Goal: Task Accomplishment & Management: Use online tool/utility

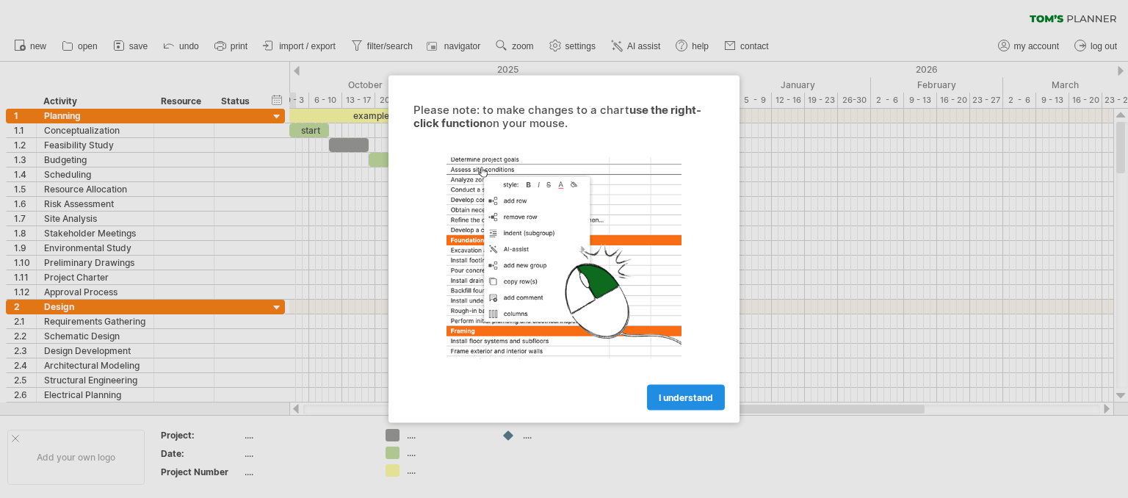
click at [688, 394] on span "I understand" at bounding box center [686, 397] width 54 height 11
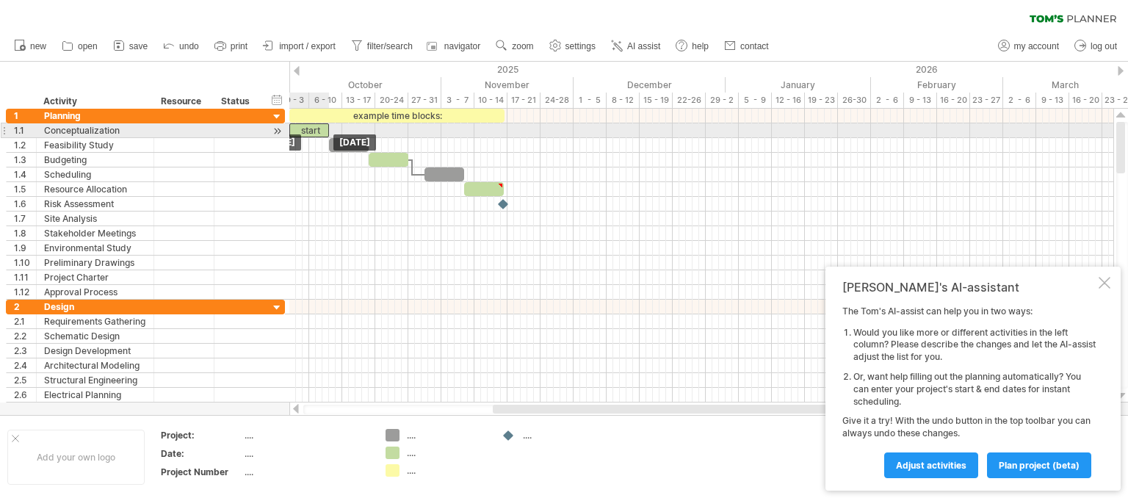
click at [309, 130] on div "start" at bounding box center [309, 130] width 40 height 14
click at [436, 132] on div at bounding box center [701, 130] width 824 height 15
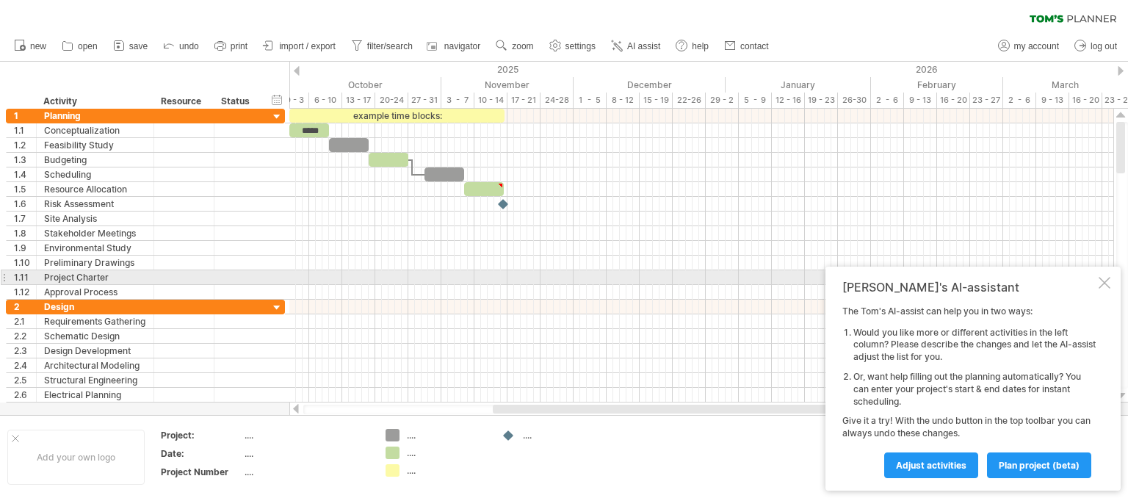
click at [1108, 280] on div at bounding box center [1105, 283] width 12 height 12
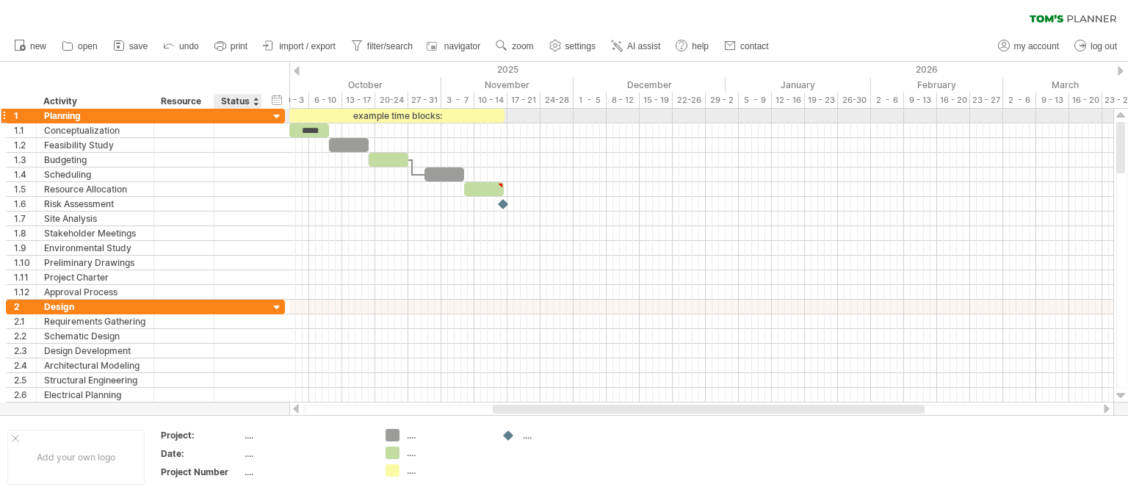
click at [277, 116] on div at bounding box center [277, 117] width 14 height 14
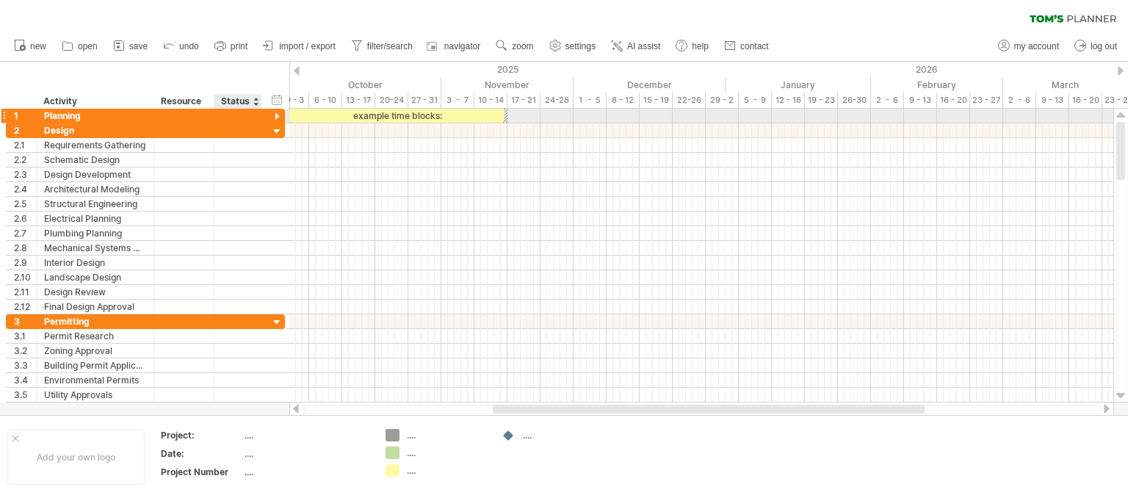
click at [277, 116] on div at bounding box center [277, 117] width 14 height 14
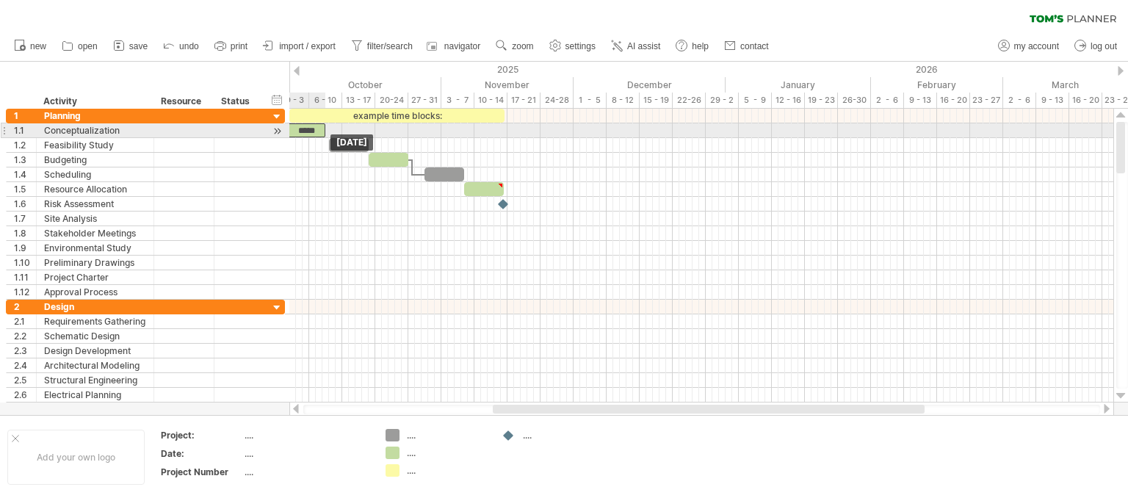
click at [314, 134] on div "example time blocks: ***** [DATE] [DATE]" at bounding box center [701, 256] width 824 height 294
drag, startPoint x: 325, startPoint y: 132, endPoint x: 441, endPoint y: 137, distance: 115.5
click at [441, 137] on div "example time blocks: ***** [DATE] - 23.5 days [DATE]" at bounding box center [701, 256] width 824 height 294
click at [416, 128] on div "*****" at bounding box center [367, 130] width 156 height 14
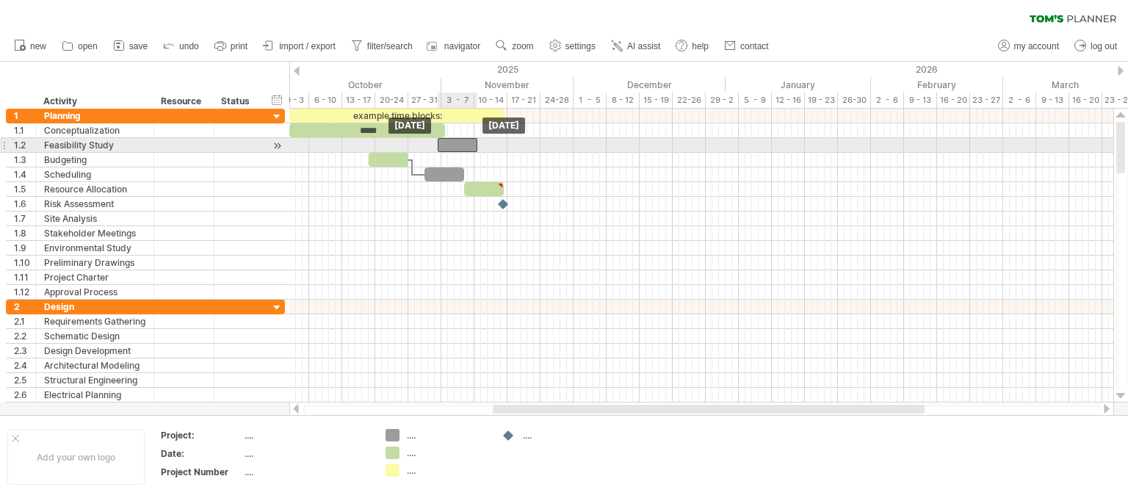
drag, startPoint x: 347, startPoint y: 147, endPoint x: 456, endPoint y: 143, distance: 108.8
click at [456, 143] on div at bounding box center [458, 145] width 40 height 14
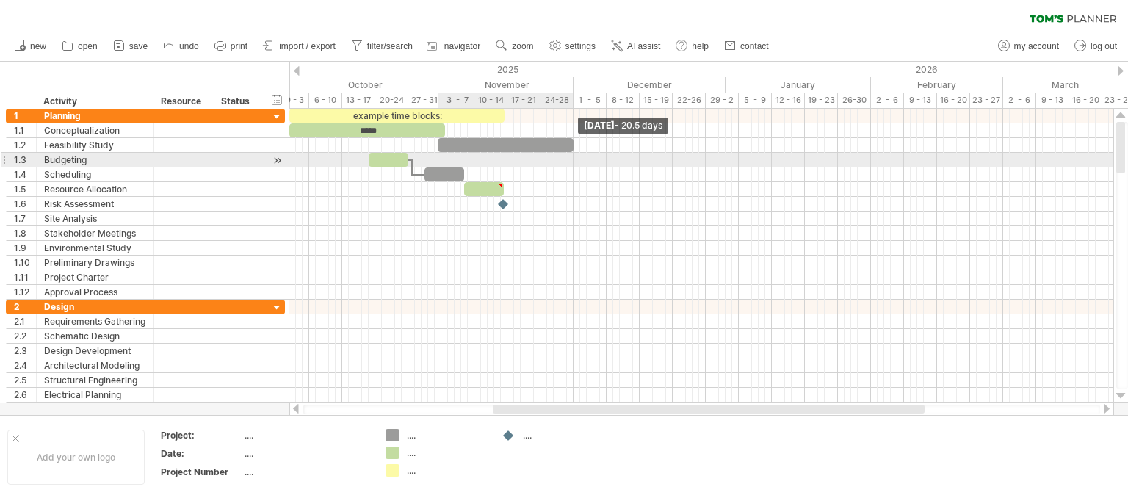
drag, startPoint x: 477, startPoint y: 144, endPoint x: 570, endPoint y: 154, distance: 93.8
click at [570, 154] on div "example time blocks: ***** [DATE] - 20.5 days [DATE]" at bounding box center [701, 256] width 824 height 294
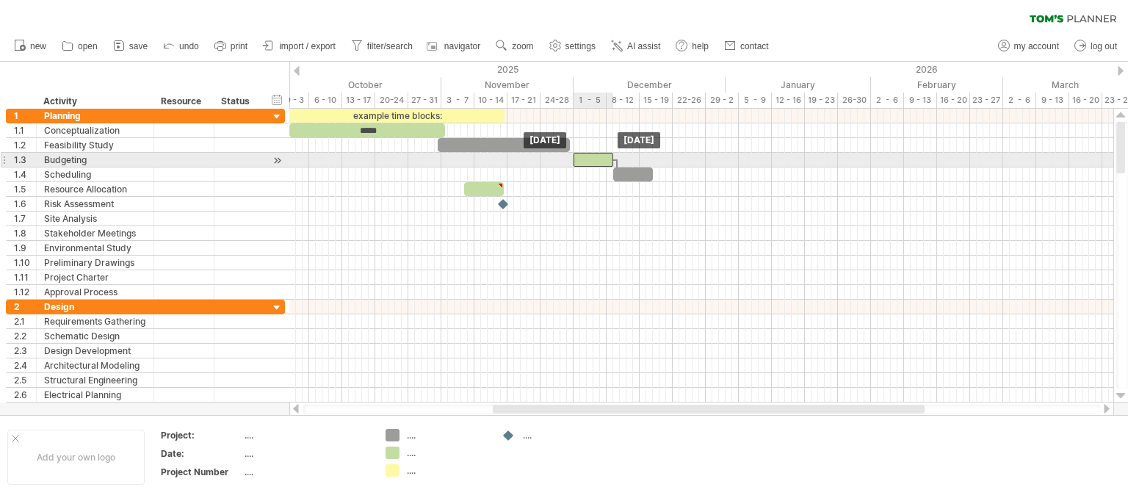
drag, startPoint x: 399, startPoint y: 162, endPoint x: 604, endPoint y: 164, distance: 205.0
click at [604, 164] on div at bounding box center [594, 160] width 40 height 14
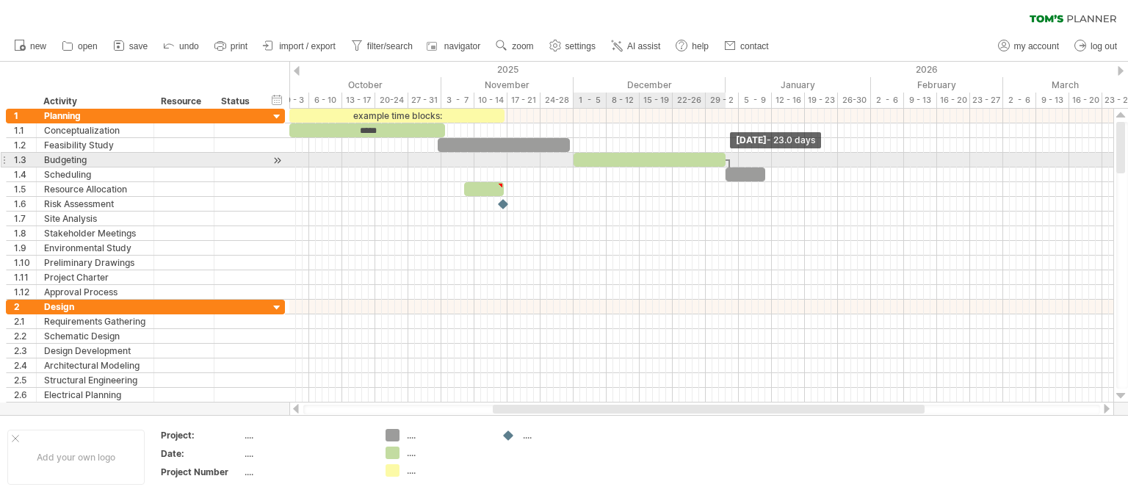
drag, startPoint x: 614, startPoint y: 159, endPoint x: 724, endPoint y: 154, distance: 109.6
click at [724, 154] on span at bounding box center [726, 160] width 6 height 14
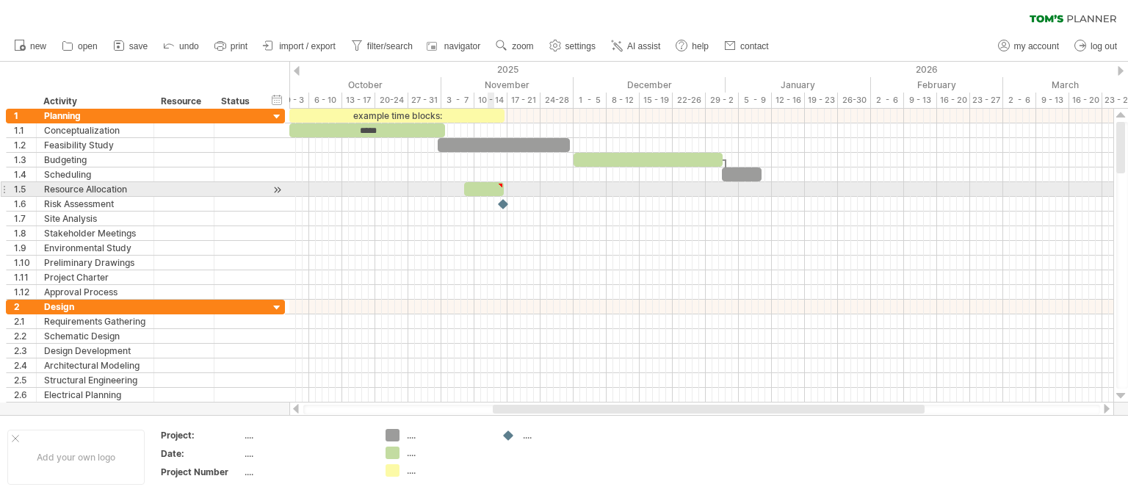
type textarea "**********"
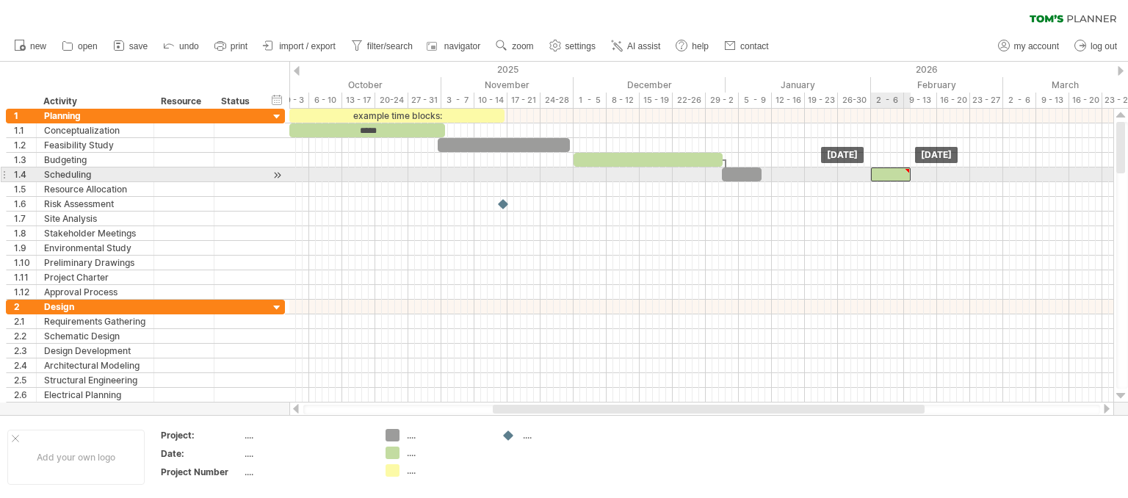
drag, startPoint x: 492, startPoint y: 185, endPoint x: 899, endPoint y: 171, distance: 407.2
drag, startPoint x: 746, startPoint y: 170, endPoint x: 757, endPoint y: 173, distance: 12.3
click at [757, 173] on div at bounding box center [755, 175] width 40 height 14
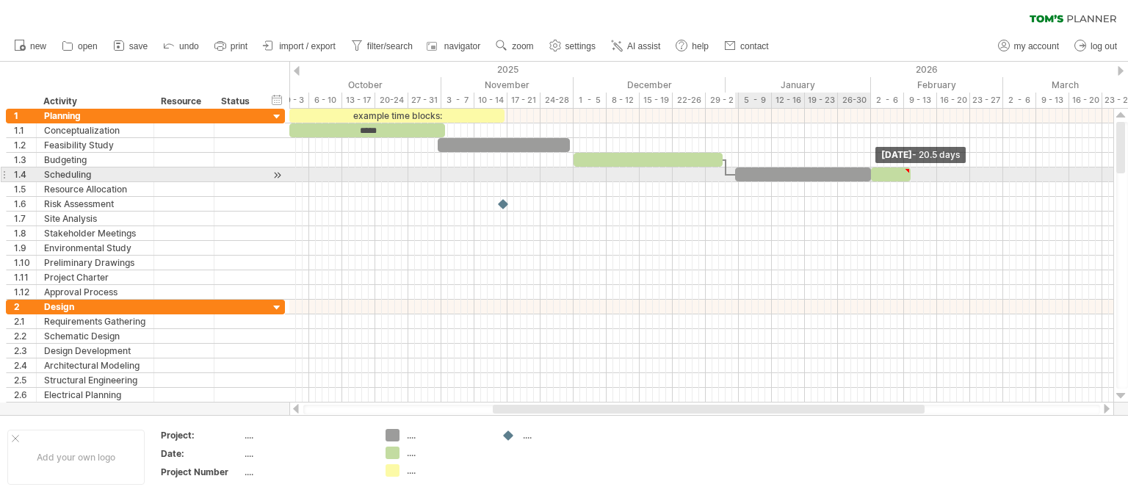
drag, startPoint x: 774, startPoint y: 173, endPoint x: 870, endPoint y: 176, distance: 95.5
click at [870, 176] on span at bounding box center [871, 175] width 6 height 14
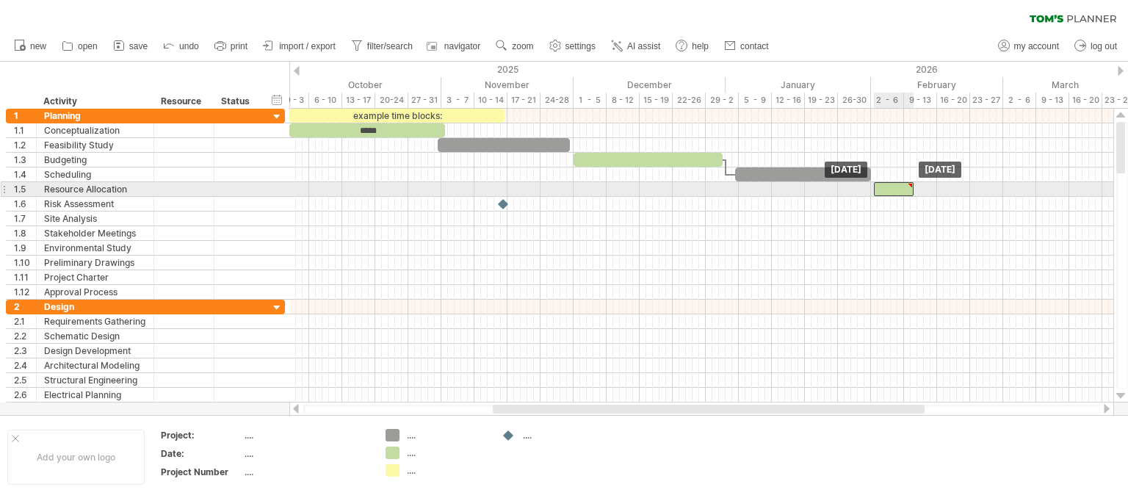
drag, startPoint x: 882, startPoint y: 174, endPoint x: 885, endPoint y: 192, distance: 17.9
click at [883, 195] on div at bounding box center [894, 189] width 40 height 14
click at [882, 193] on div at bounding box center [891, 189] width 40 height 14
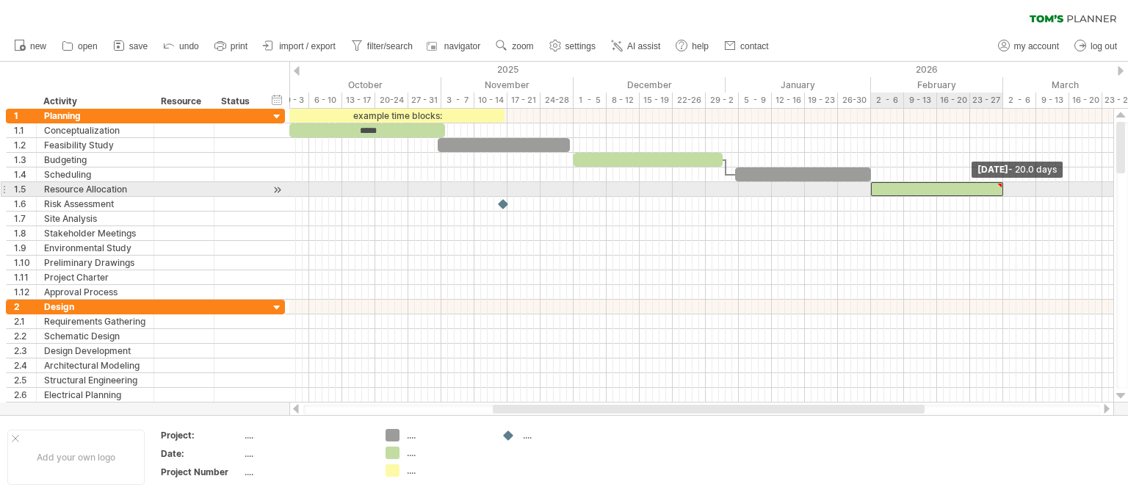
drag, startPoint x: 912, startPoint y: 192, endPoint x: 1005, endPoint y: 195, distance: 93.3
click at [1005, 195] on span at bounding box center [1004, 189] width 6 height 14
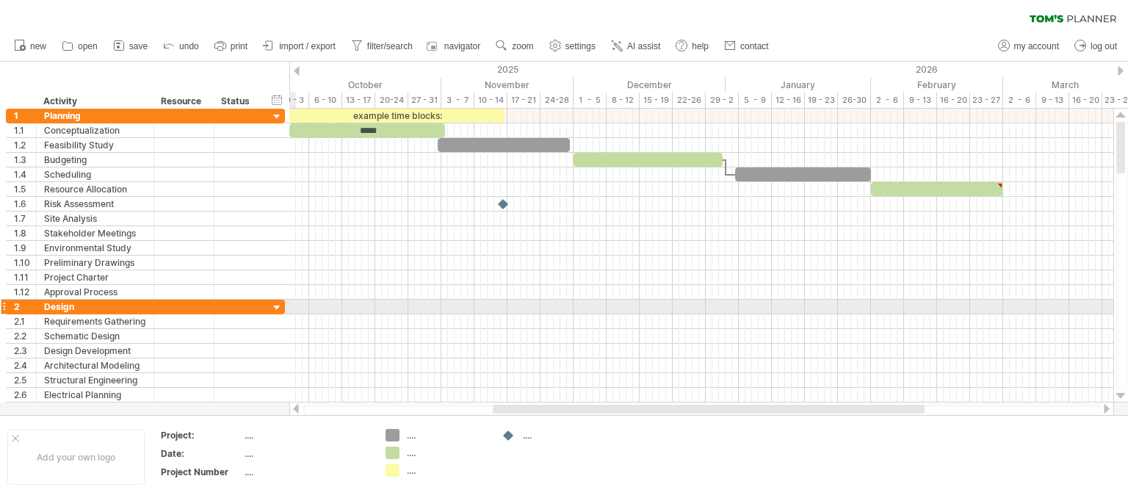
click at [278, 306] on div at bounding box center [277, 308] width 14 height 14
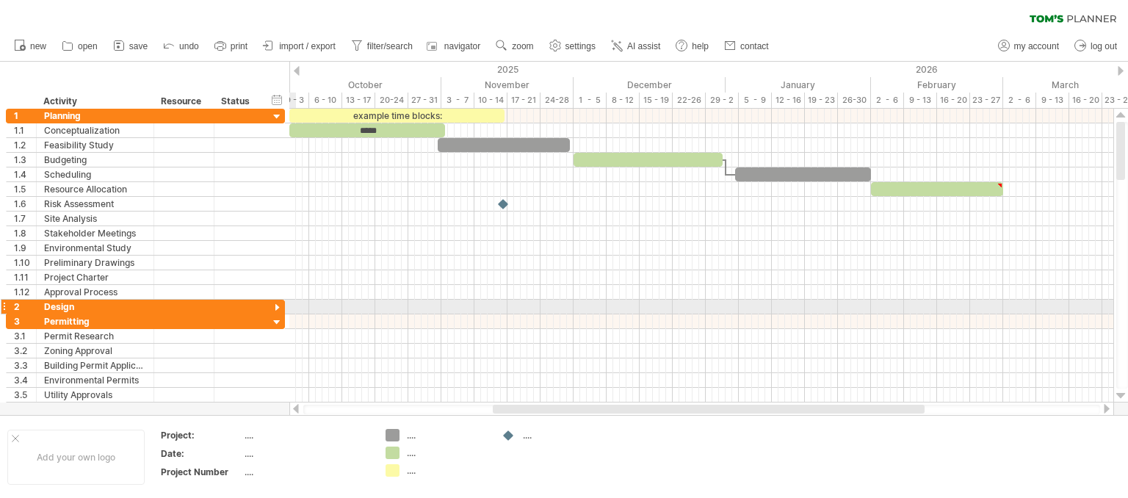
click at [278, 306] on div at bounding box center [277, 308] width 14 height 14
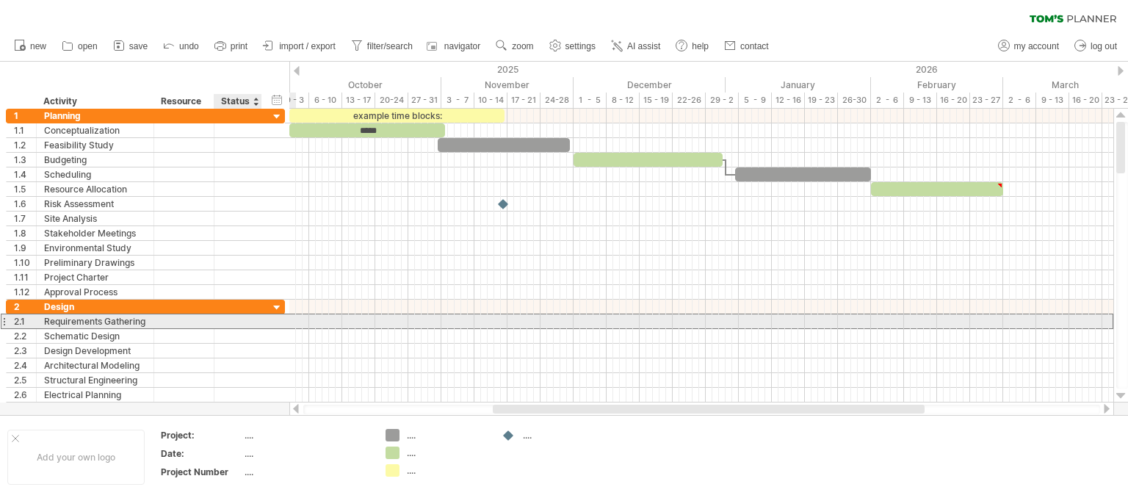
click at [243, 320] on div at bounding box center [238, 321] width 32 height 14
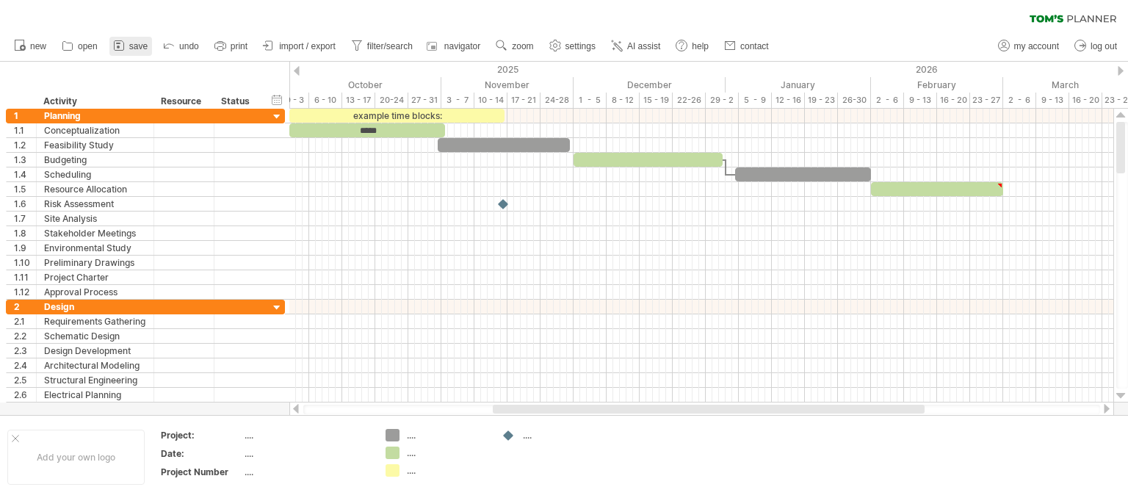
click at [129, 38] on link "save" at bounding box center [130, 46] width 43 height 19
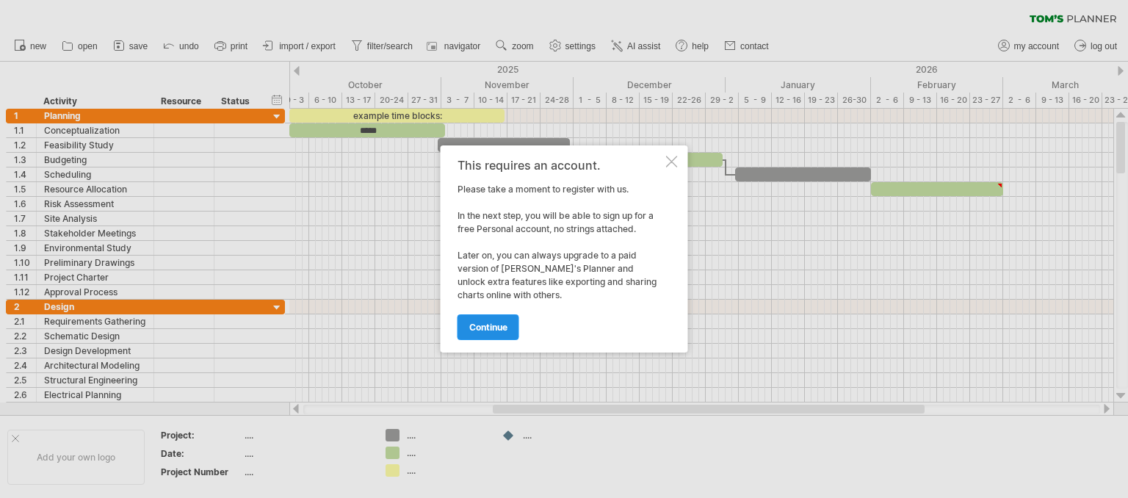
click at [506, 316] on link "continue" at bounding box center [489, 327] width 62 height 26
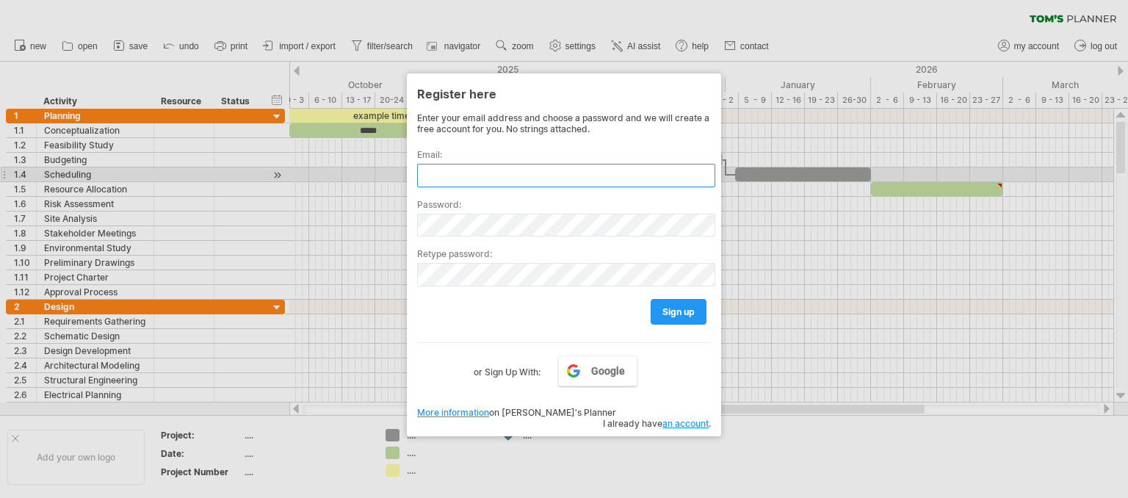
click at [555, 176] on input "text" at bounding box center [566, 176] width 298 height 24
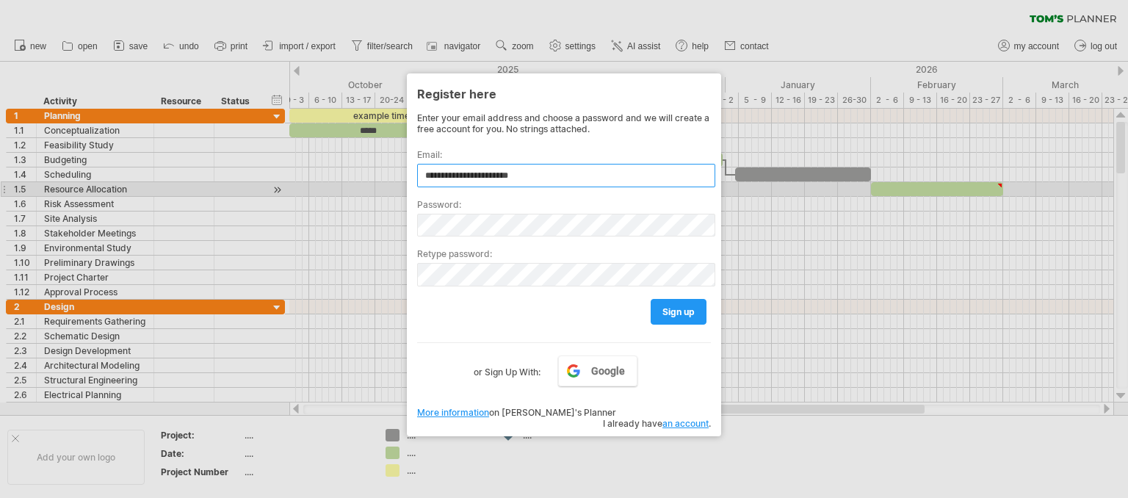
type input "**********"
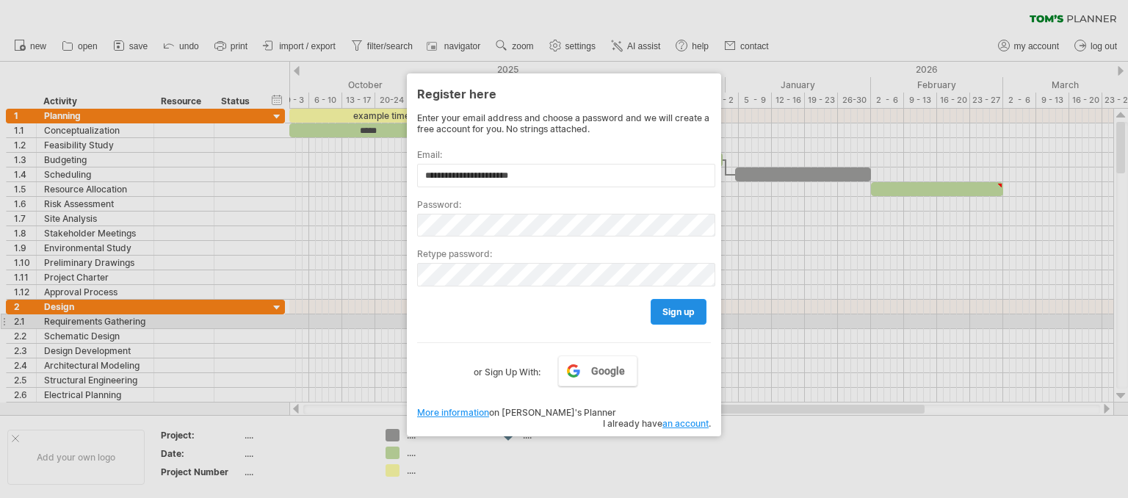
click at [682, 315] on span "sign up" at bounding box center [679, 311] width 32 height 11
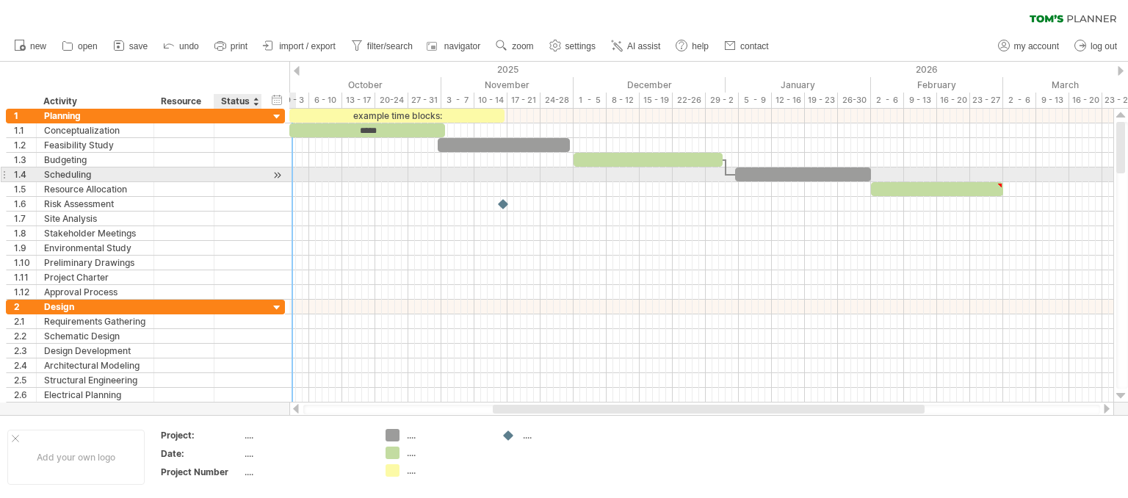
click at [275, 174] on div at bounding box center [277, 175] width 14 height 15
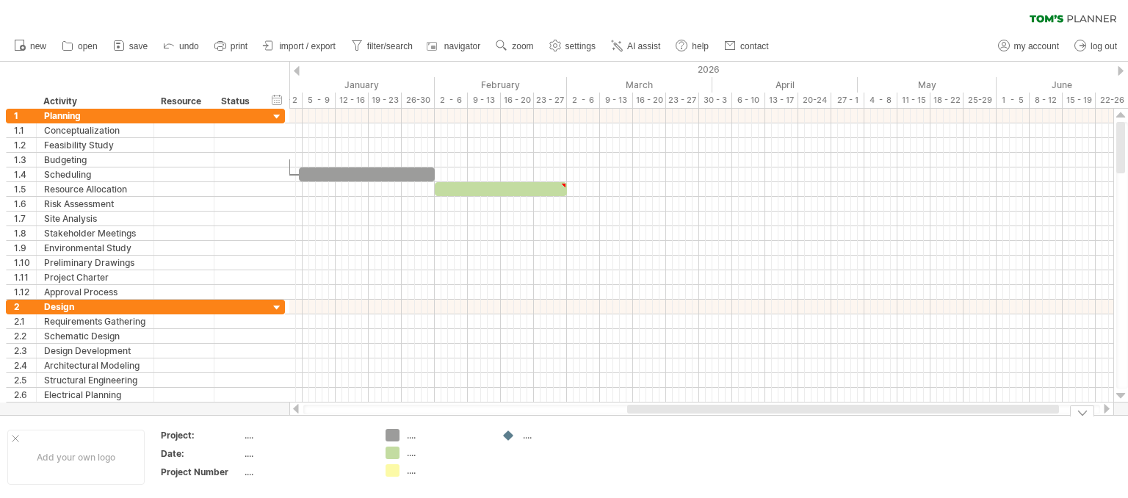
click at [389, 450] on div "Trying to reach [DOMAIN_NAME] Connected again... 0% clear filter new 1" at bounding box center [564, 249] width 1128 height 498
drag, startPoint x: 70, startPoint y: 458, endPoint x: 91, endPoint y: 425, distance: 39.3
click at [70, 458] on div "Add your own logo" at bounding box center [75, 457] width 137 height 55
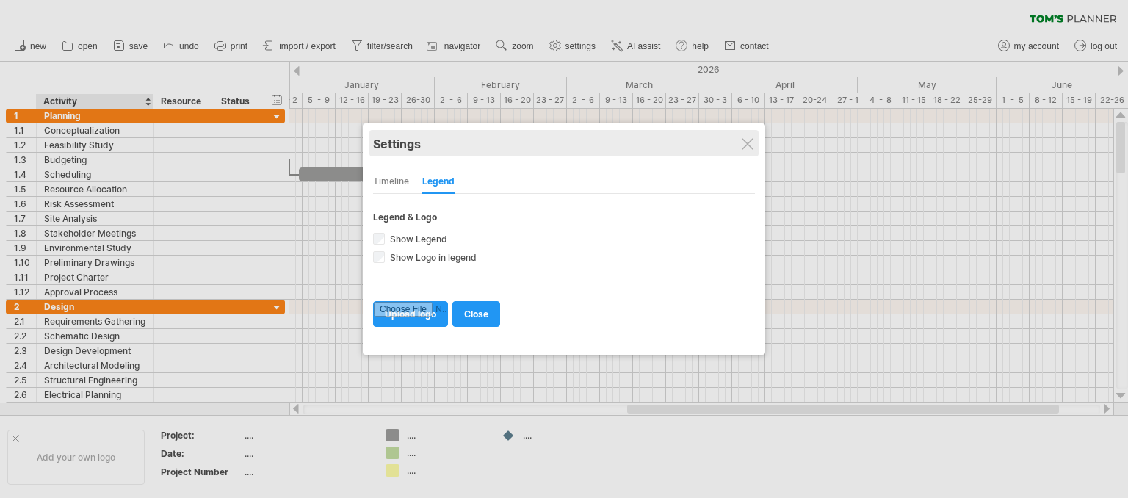
click at [738, 139] on div "Settings" at bounding box center [564, 143] width 382 height 26
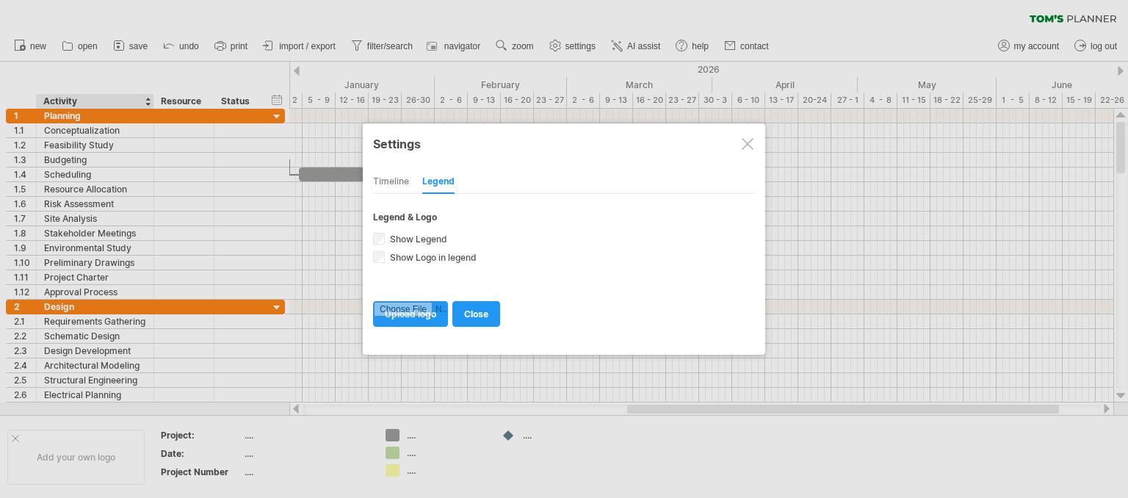
click at [751, 143] on div at bounding box center [748, 144] width 12 height 12
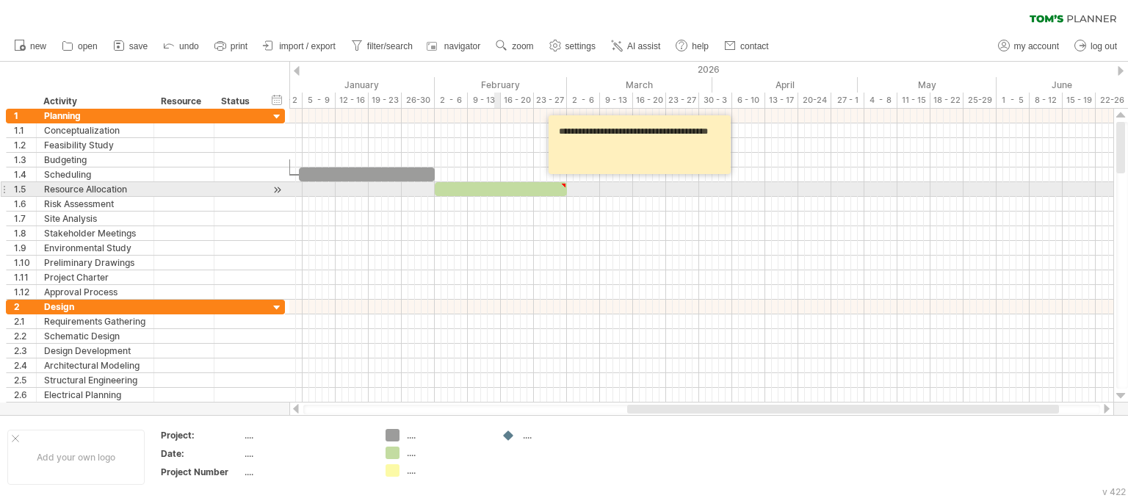
click at [500, 188] on div at bounding box center [501, 189] width 132 height 14
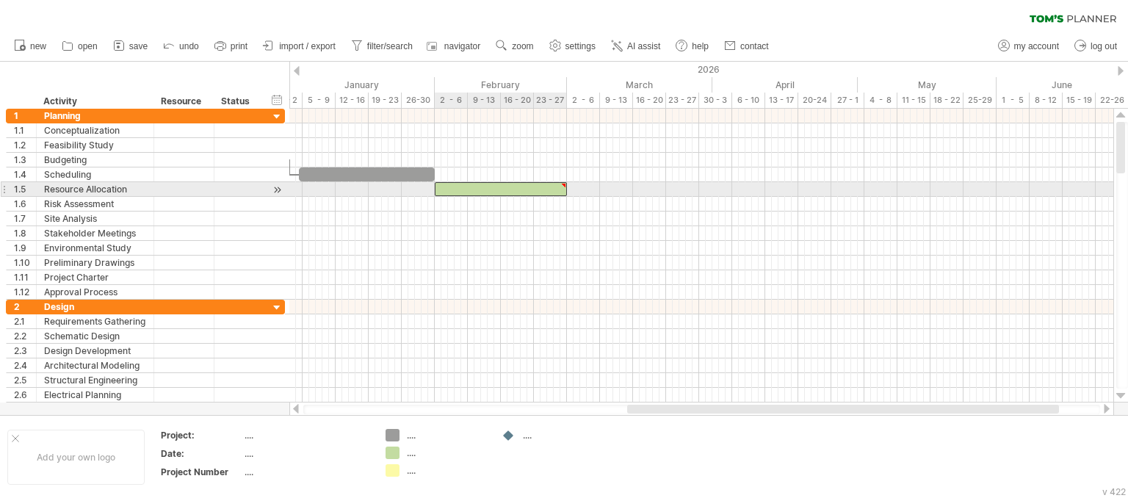
click at [500, 188] on div at bounding box center [501, 189] width 132 height 14
click at [499, 190] on div at bounding box center [501, 189] width 132 height 14
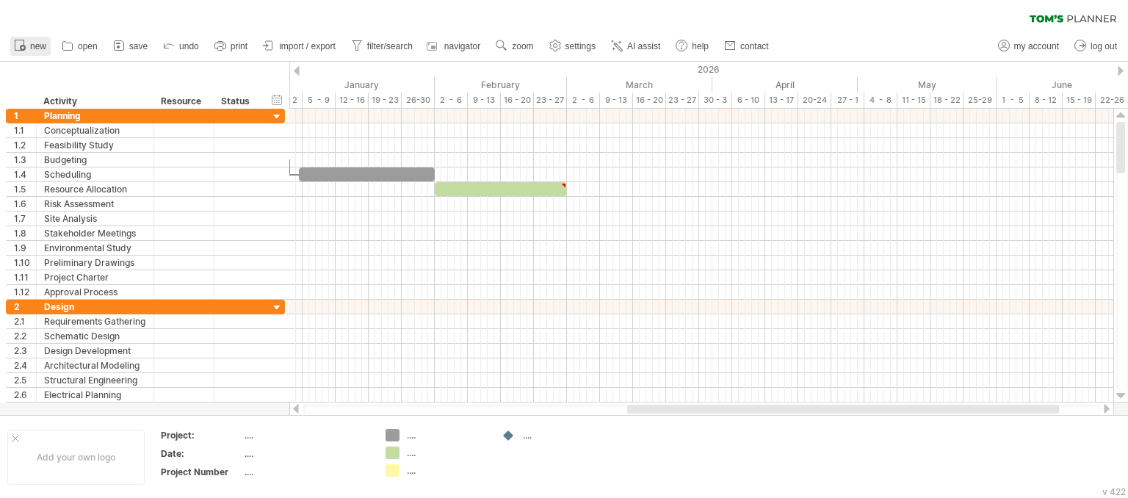
click at [20, 48] on circle at bounding box center [23, 48] width 6 height 6
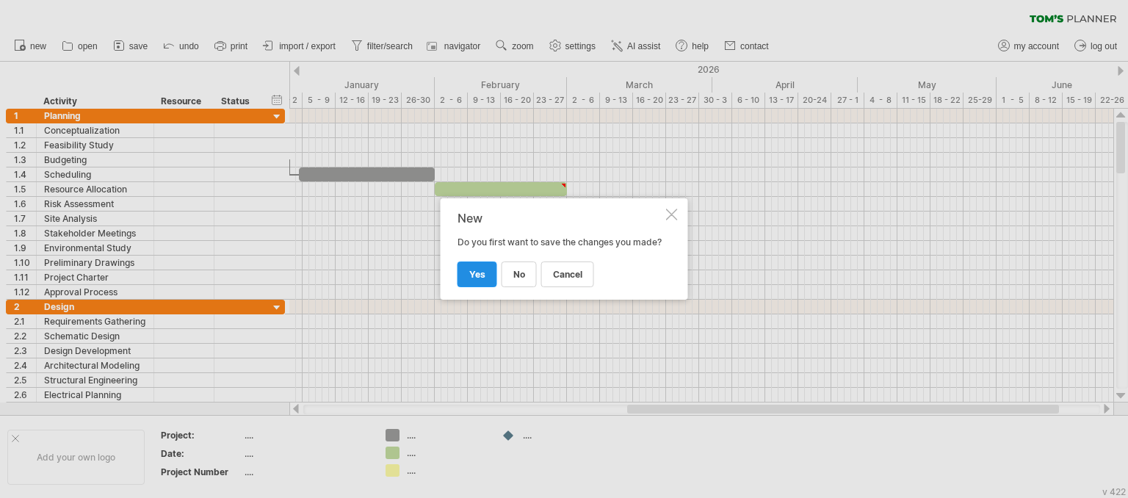
click at [484, 287] on link "yes" at bounding box center [478, 275] width 40 height 26
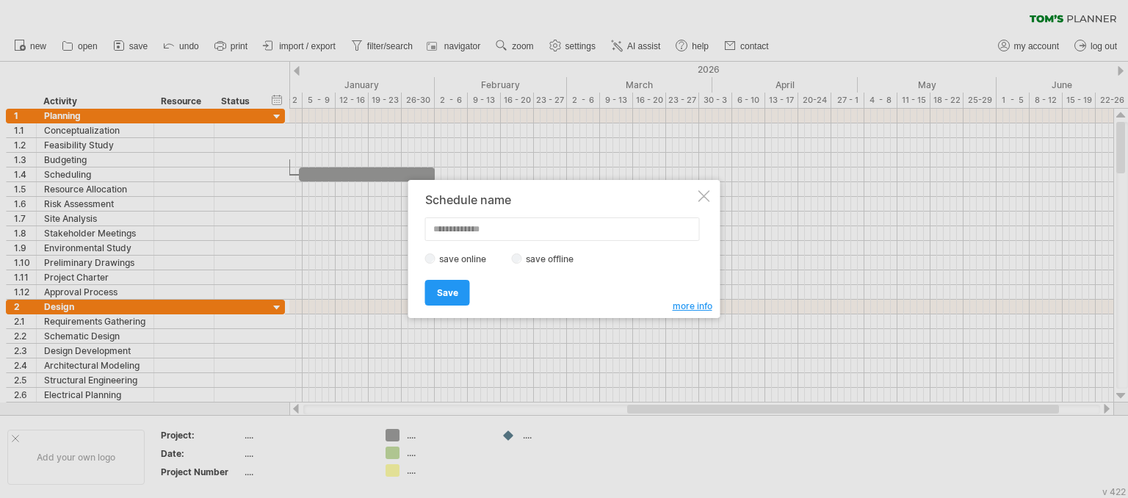
click at [707, 190] on div at bounding box center [705, 196] width 12 height 12
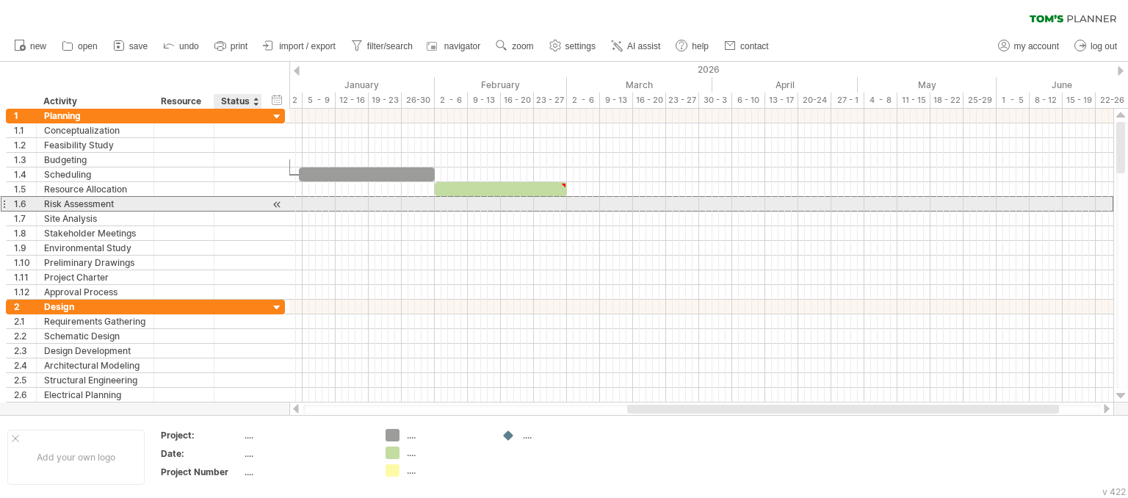
click at [242, 204] on div at bounding box center [238, 204] width 32 height 14
click at [275, 204] on div at bounding box center [277, 204] width 14 height 15
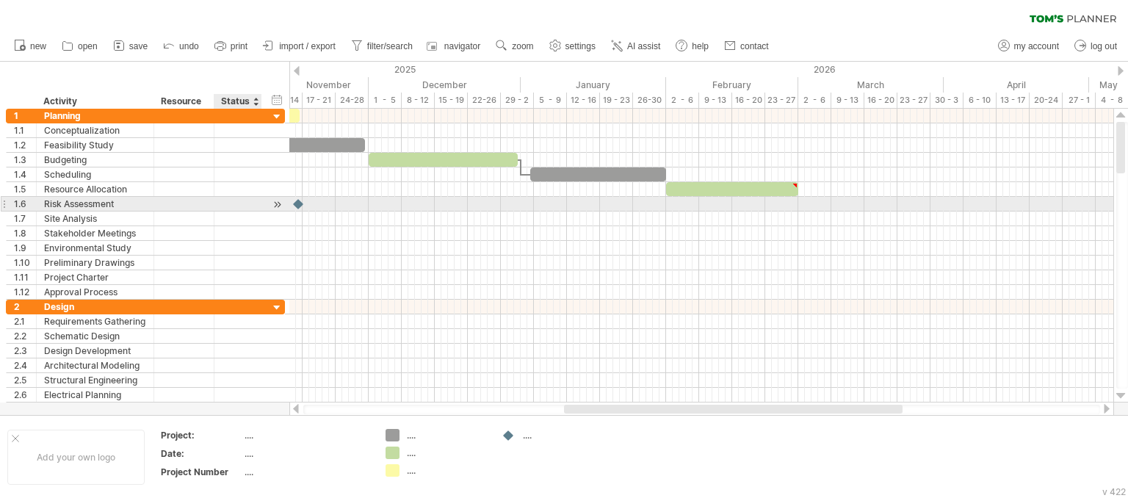
click at [275, 204] on div at bounding box center [277, 204] width 14 height 15
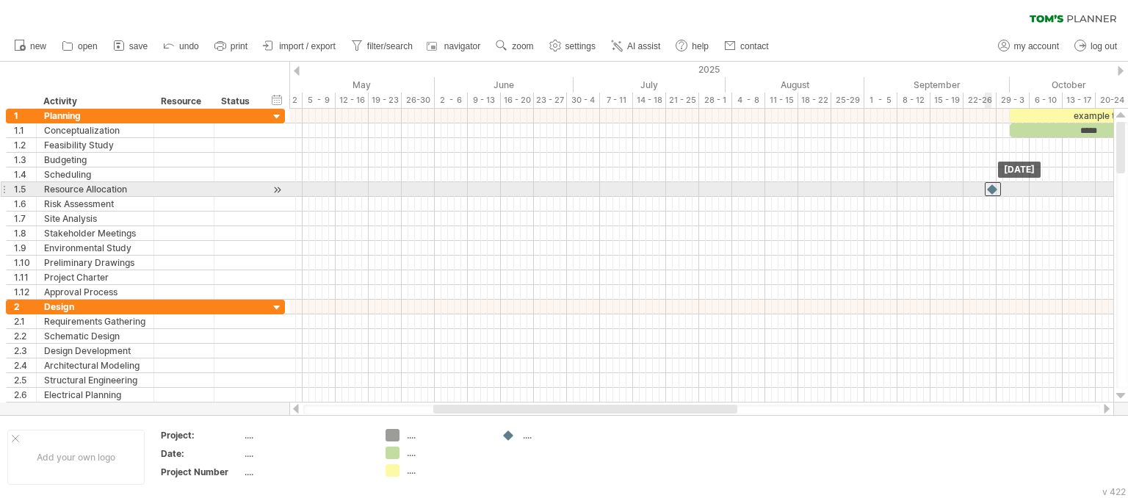
drag, startPoint x: 303, startPoint y: 202, endPoint x: 996, endPoint y: 186, distance: 693.0
